Goal: Task Accomplishment & Management: Manage account settings

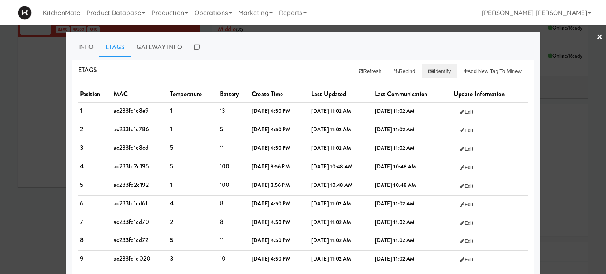
click at [432, 71] on button "Identify" at bounding box center [440, 71] width 36 height 14
click at [80, 46] on link "Info" at bounding box center [85, 48] width 27 height 20
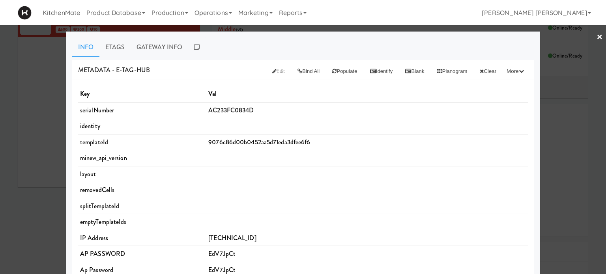
click at [597, 36] on link "×" at bounding box center [600, 37] width 6 height 24
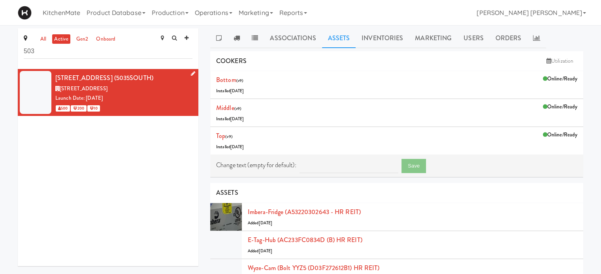
click at [191, 73] on icon at bounding box center [193, 73] width 4 height 5
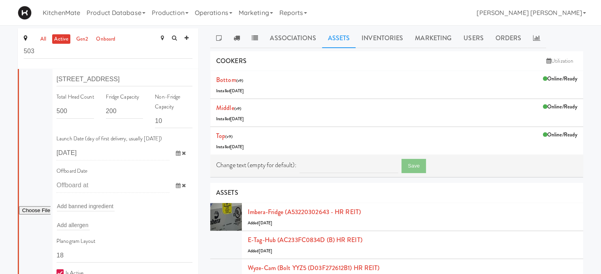
scroll to position [118, 0]
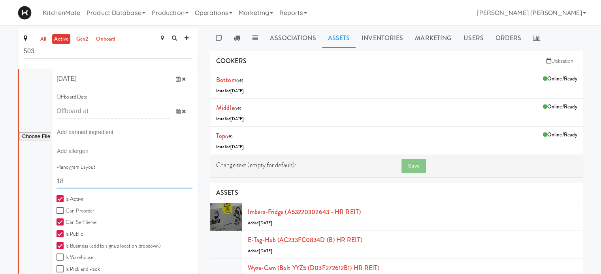
drag, startPoint x: 94, startPoint y: 183, endPoint x: 17, endPoint y: 183, distance: 77.4
click at [17, 183] on div "all active gen2 onboard 503 Site Name [STREET_ADDRESS] Site Code 5035SOUTH Site…" at bounding box center [108, 169] width 192 height 283
paste input "HR REIT 14x22 - TURN RIGHT)"
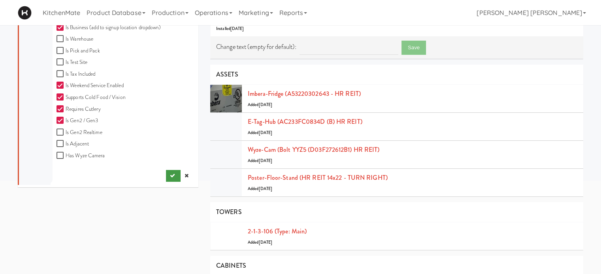
type input "11111,11111,11111,1111,1111,11111"
click at [170, 176] on icon "submit" at bounding box center [172, 175] width 5 height 5
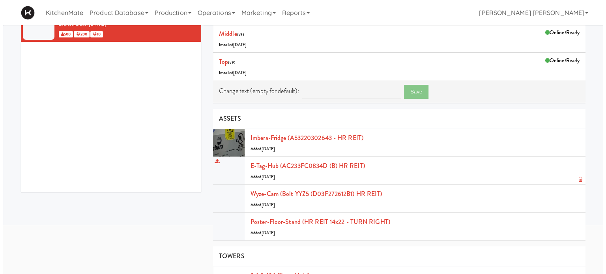
scroll to position [79, 0]
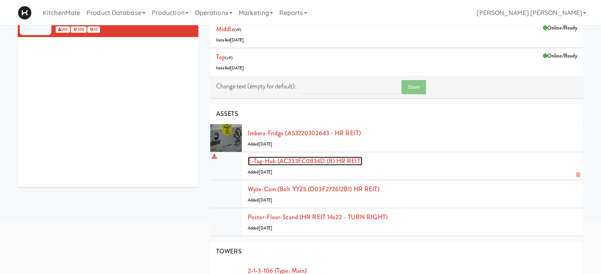
click at [325, 161] on link "E-tag-hub (AC233FC0834D (B) HR REIT)" at bounding box center [305, 161] width 115 height 9
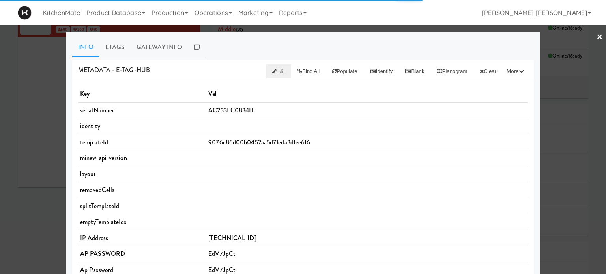
click at [272, 69] on span "Edit" at bounding box center [278, 72] width 13 height 8
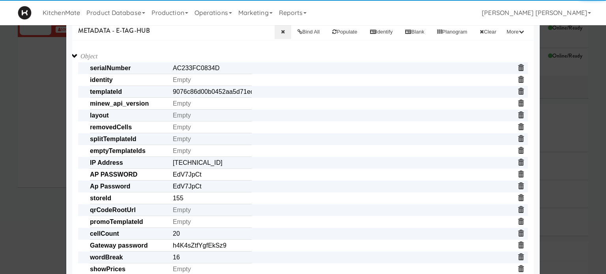
scroll to position [79, 0]
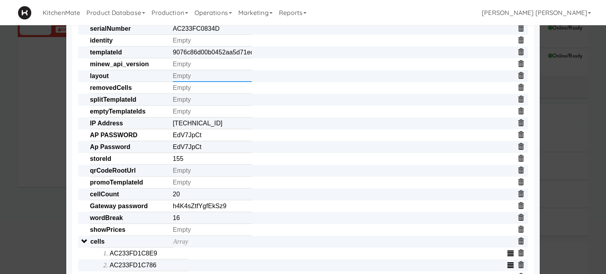
click at [182, 78] on input "text" at bounding box center [212, 76] width 79 height 12
paste input "11111,11111,11111,1111,1111,11111"
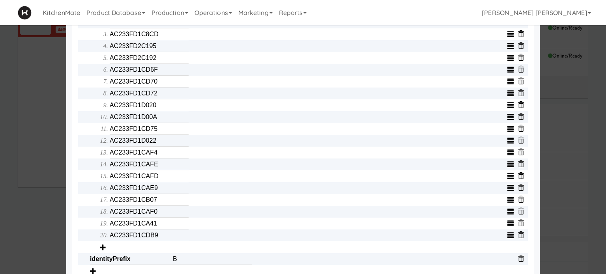
scroll to position [359, 0]
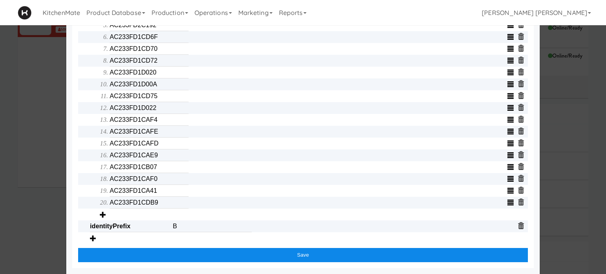
type input "11111,11111,11111,1111,1111,11111"
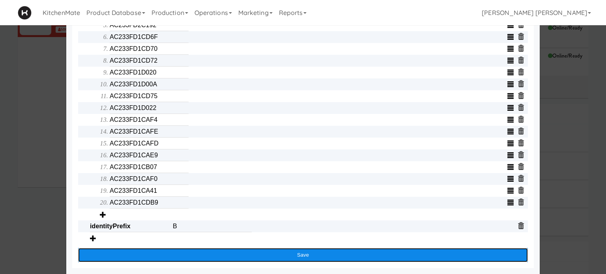
drag, startPoint x: 302, startPoint y: 255, endPoint x: 204, endPoint y: 239, distance: 99.1
click at [302, 255] on button "Save" at bounding box center [303, 255] width 450 height 14
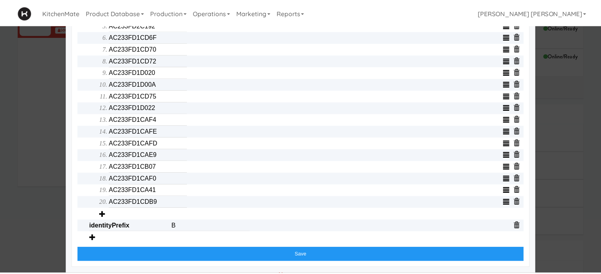
scroll to position [0, 0]
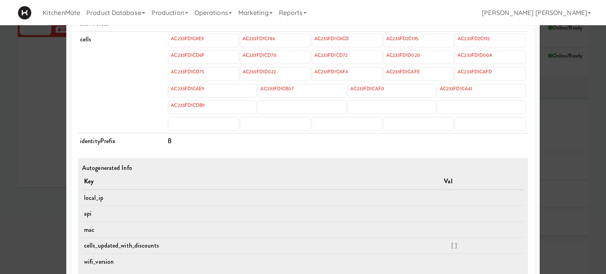
click at [0, 147] on div at bounding box center [303, 137] width 606 height 274
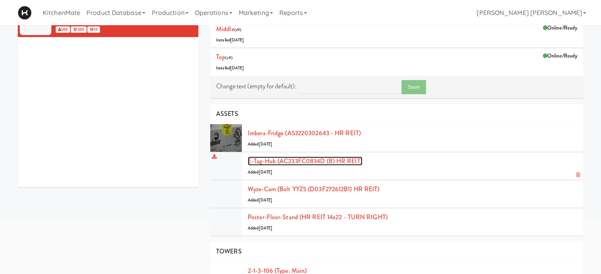
click at [338, 161] on link "E-tag-hub (AC233FC0834D (B) HR REIT)" at bounding box center [305, 161] width 115 height 9
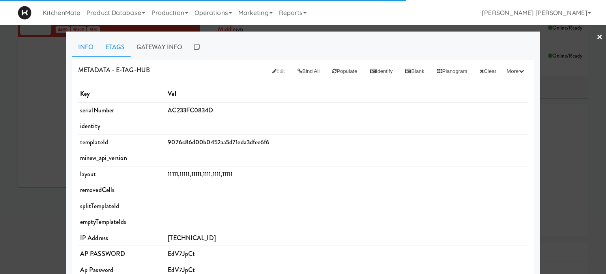
click at [119, 47] on link "Etags" at bounding box center [115, 48] width 31 height 20
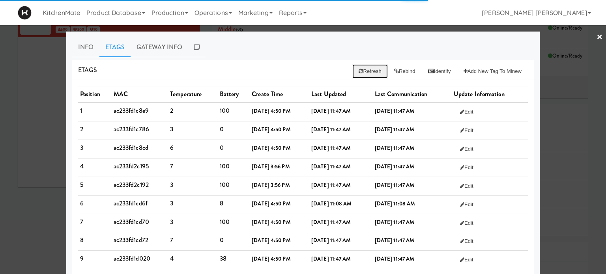
click at [366, 73] on button "Refresh" at bounding box center [370, 71] width 35 height 14
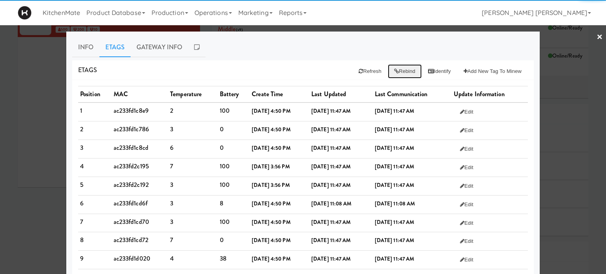
click at [396, 72] on button "Rebind" at bounding box center [405, 71] width 34 height 14
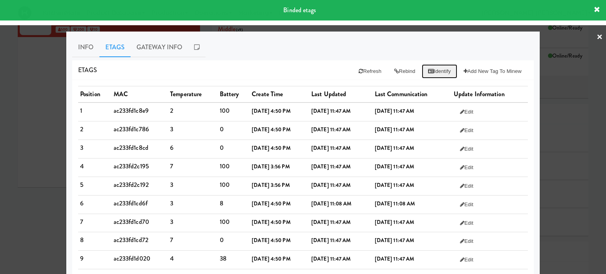
click at [433, 74] on button "Identify" at bounding box center [440, 71] width 36 height 14
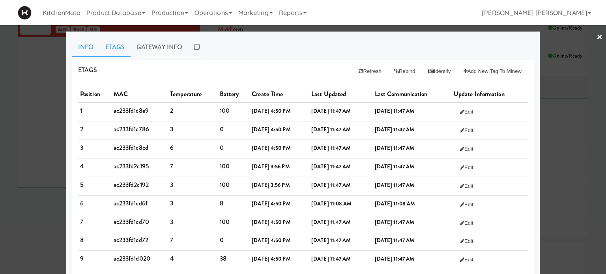
click at [78, 41] on link "Info" at bounding box center [85, 48] width 27 height 20
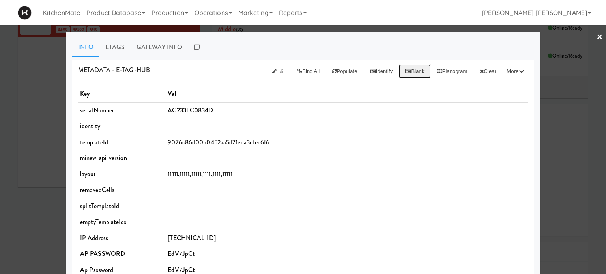
click at [409, 69] on button "Blank" at bounding box center [415, 71] width 32 height 14
click at [113, 51] on link "Etags" at bounding box center [115, 48] width 31 height 20
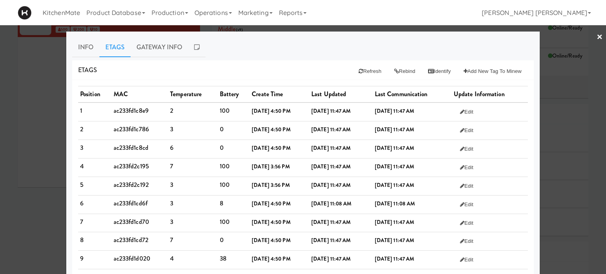
click at [597, 34] on link "×" at bounding box center [600, 37] width 6 height 24
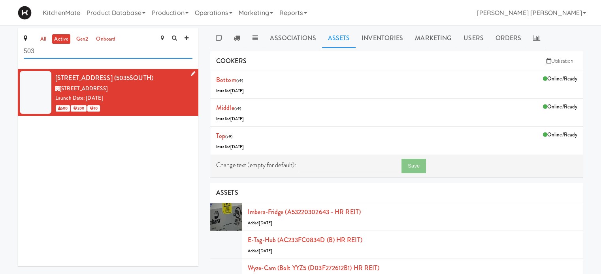
drag, startPoint x: 92, startPoint y: 52, endPoint x: 0, endPoint y: 52, distance: 92.4
click at [0, 52] on div "all active gen2 onboard [STREET_ADDRESS] (5035SOUTH) [STREET_ADDRESS] Date: [DA…" at bounding box center [300, 263] width 601 height 470
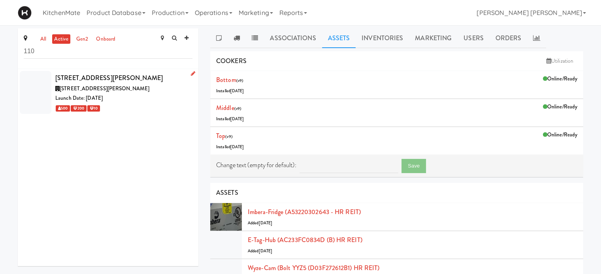
click at [100, 79] on div "[STREET_ADDRESS][PERSON_NAME]" at bounding box center [123, 78] width 137 height 12
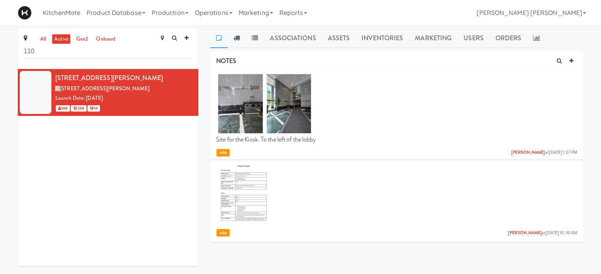
drag, startPoint x: 330, startPoint y: 36, endPoint x: 331, endPoint y: 56, distance: 20.2
click at [330, 38] on link "Assets" at bounding box center [339, 38] width 34 height 20
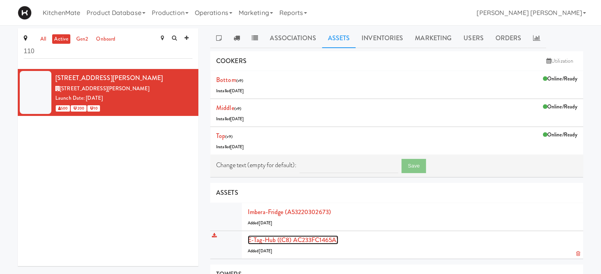
click at [305, 237] on link "E-tag-hub ((C8) AC233FC1465A)" at bounding box center [293, 240] width 90 height 9
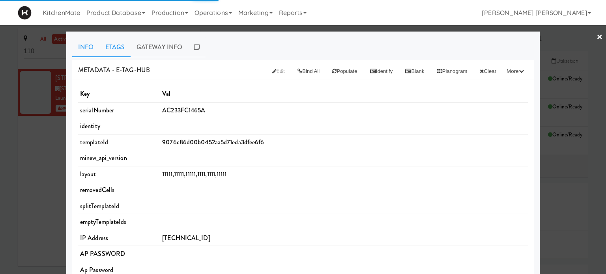
click at [106, 51] on link "Etags" at bounding box center [115, 48] width 31 height 20
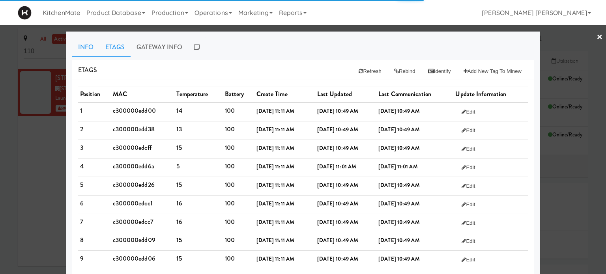
click at [74, 45] on link "Info" at bounding box center [85, 48] width 27 height 20
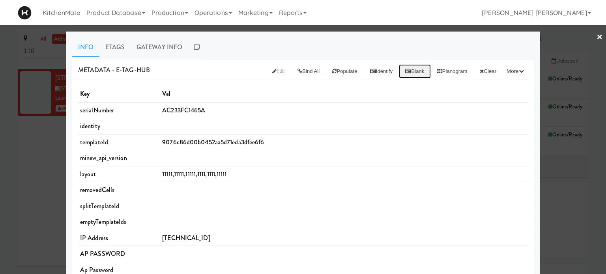
click at [412, 72] on button "Blank" at bounding box center [415, 71] width 32 height 14
click at [111, 42] on link "Etags" at bounding box center [115, 48] width 31 height 20
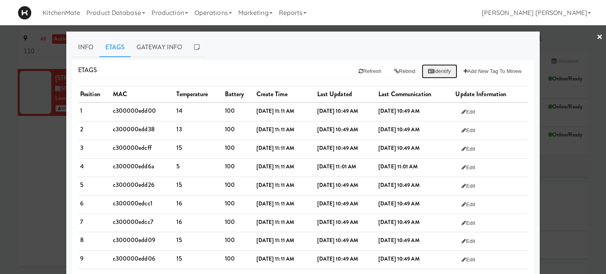
click at [432, 72] on button "Identify" at bounding box center [440, 71] width 36 height 14
click at [16, 194] on div at bounding box center [303, 137] width 606 height 274
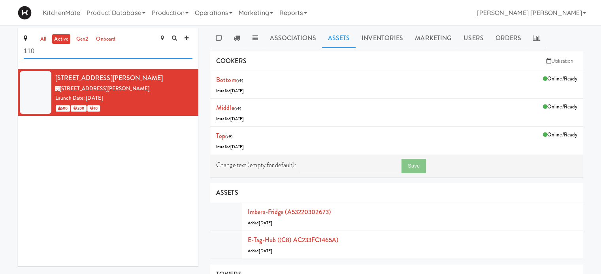
drag, startPoint x: 103, startPoint y: 53, endPoint x: 0, endPoint y: 54, distance: 103.1
click at [0, 54] on div "all active gen2 onboard [STREET_ADDRESS][PERSON_NAME] (110SHEPPARD) [STREET_ADD…" at bounding box center [300, 235] width 601 height 414
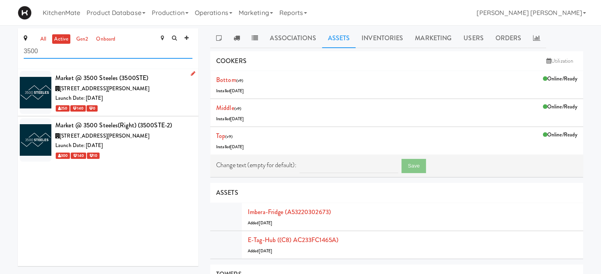
type input "3500"
click at [95, 86] on span "[STREET_ADDRESS][PERSON_NAME]" at bounding box center [105, 89] width 90 height 8
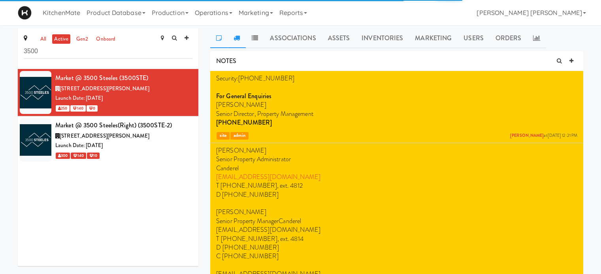
click at [238, 38] on icon at bounding box center [236, 38] width 6 height 6
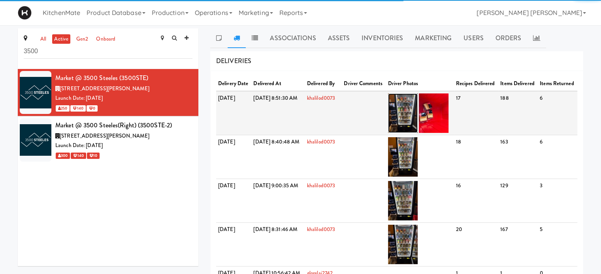
click at [417, 119] on img at bounding box center [403, 113] width 30 height 39
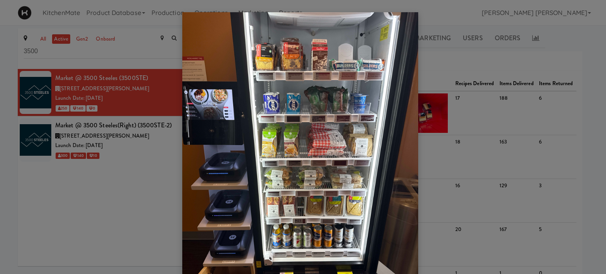
click at [56, 203] on div at bounding box center [303, 137] width 606 height 274
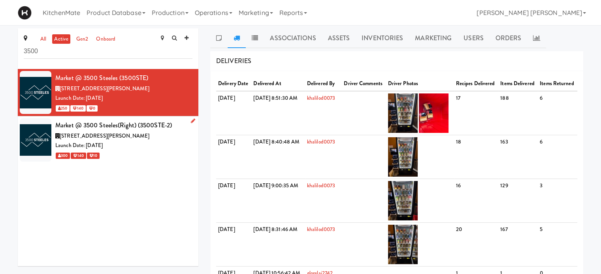
click at [84, 131] on div "Market @ 3500 Steeles(Right) (3500STE-2)" at bounding box center [123, 126] width 137 height 12
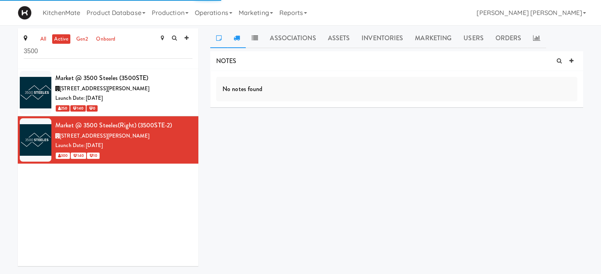
click at [237, 41] on icon at bounding box center [236, 38] width 6 height 6
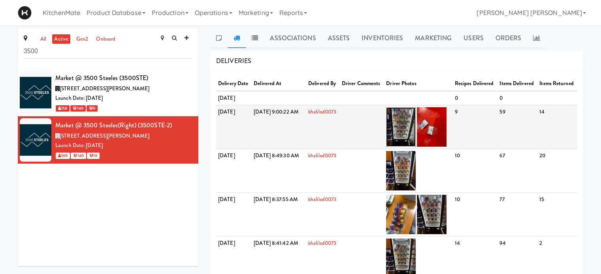
click at [414, 143] on img at bounding box center [401, 126] width 30 height 39
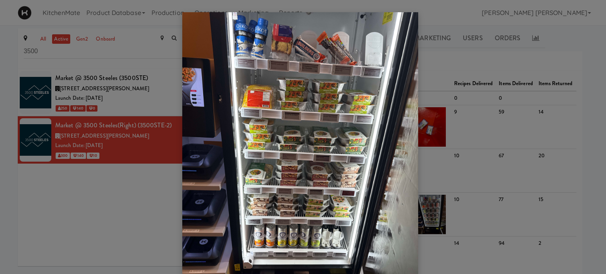
click at [79, 199] on div at bounding box center [303, 137] width 606 height 274
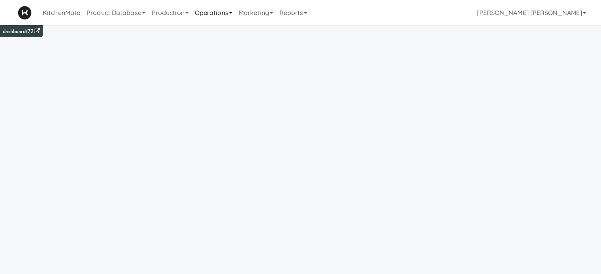
click at [205, 12] on link "Operations" at bounding box center [213, 12] width 44 height 25
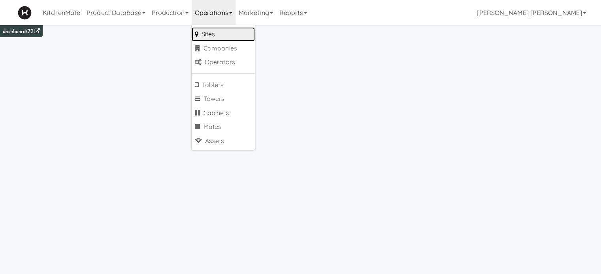
click at [216, 33] on link "Sites" at bounding box center [222, 34] width 63 height 14
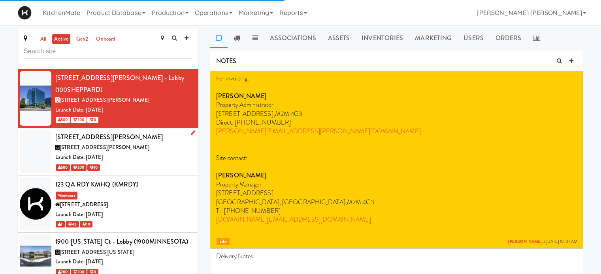
click at [109, 153] on div "Launch Date: [DATE]" at bounding box center [123, 158] width 137 height 10
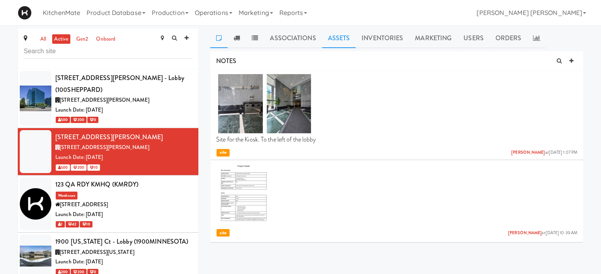
click at [336, 35] on link "Assets" at bounding box center [339, 38] width 34 height 20
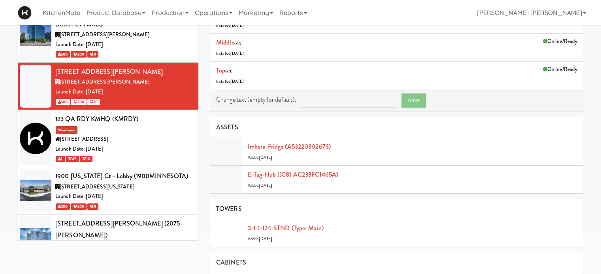
scroll to position [79, 0]
